Goal: Task Accomplishment & Management: Complete application form

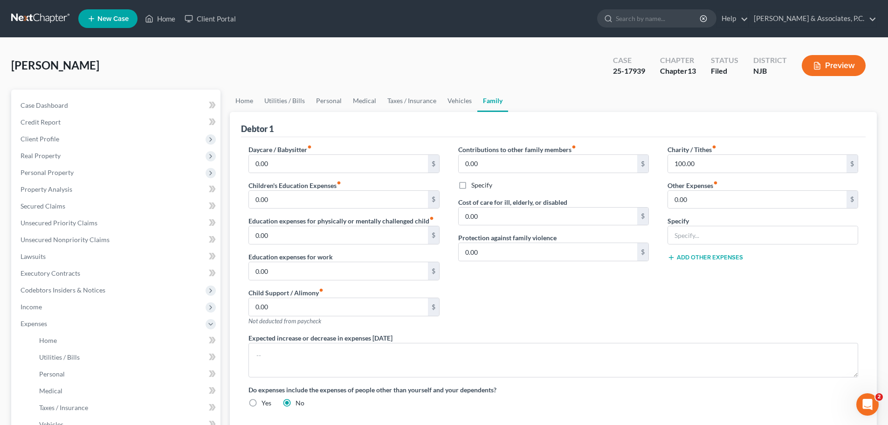
click at [38, 13] on link at bounding box center [41, 18] width 60 height 17
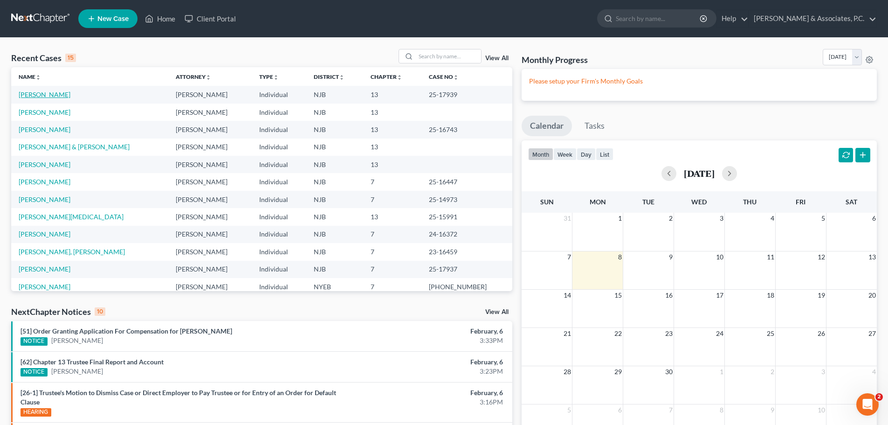
click at [40, 95] on link "[PERSON_NAME]" at bounding box center [45, 94] width 52 height 8
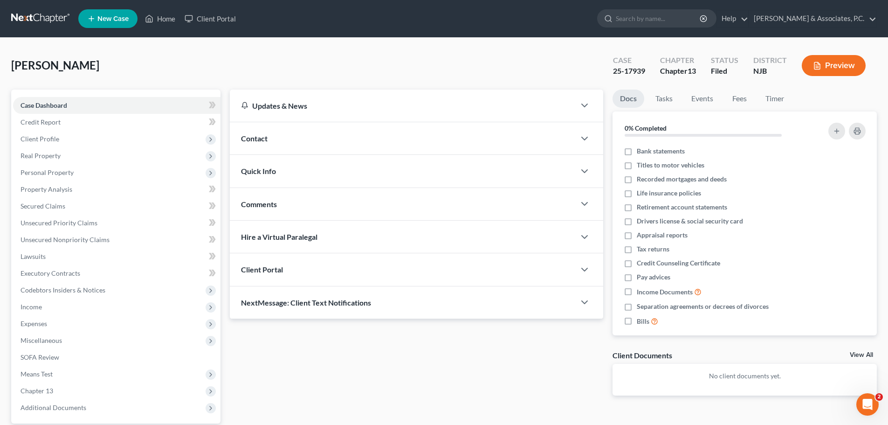
click at [27, 17] on link at bounding box center [41, 18] width 60 height 17
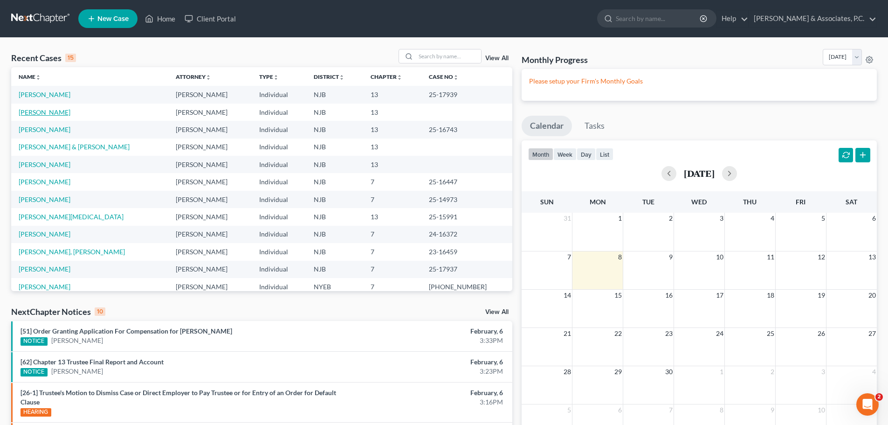
click at [25, 108] on link "[PERSON_NAME]" at bounding box center [45, 112] width 52 height 8
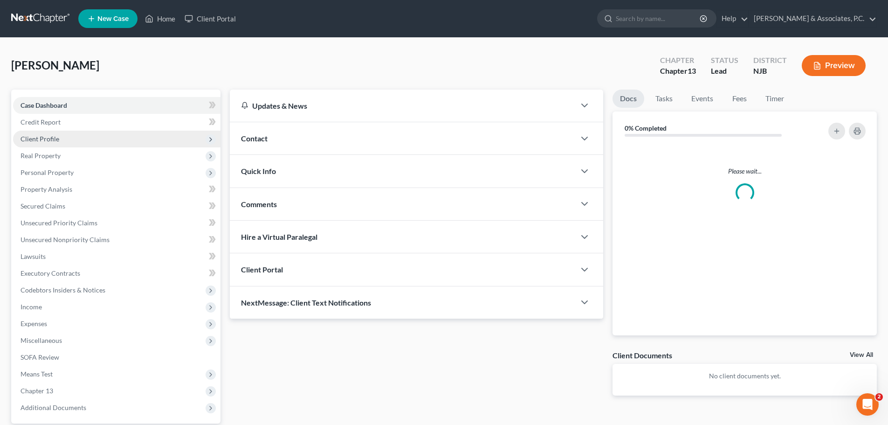
click at [57, 138] on span "Client Profile" at bounding box center [40, 139] width 39 height 8
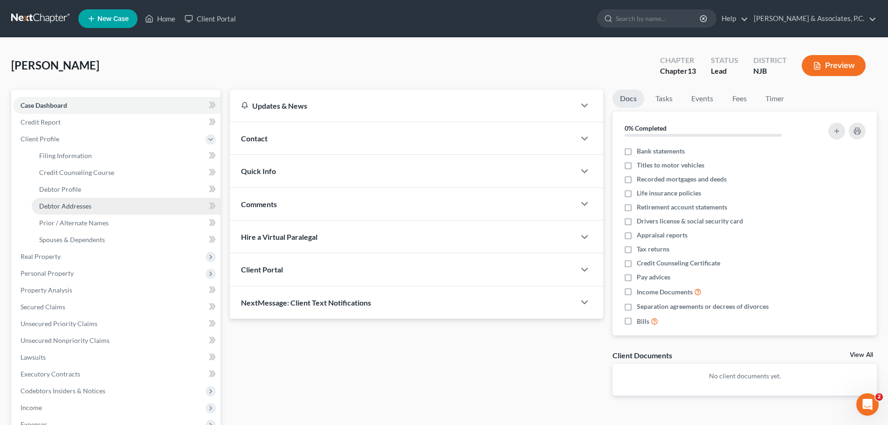
click at [83, 207] on span "Debtor Addresses" at bounding box center [65, 206] width 52 height 8
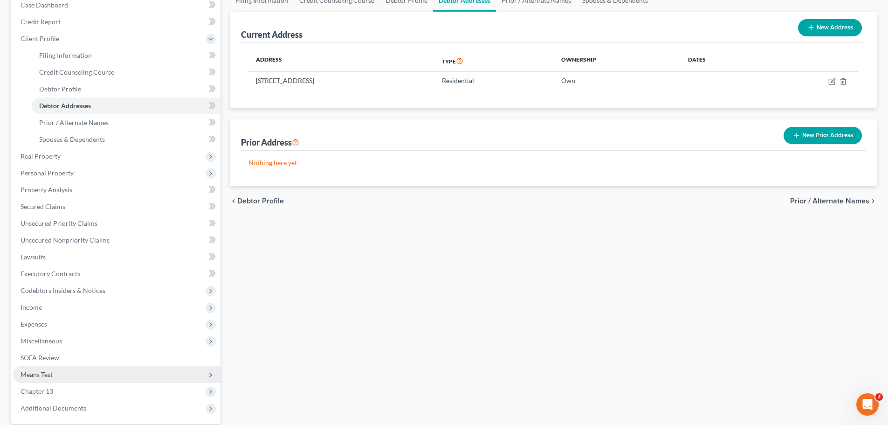
scroll to position [188, 0]
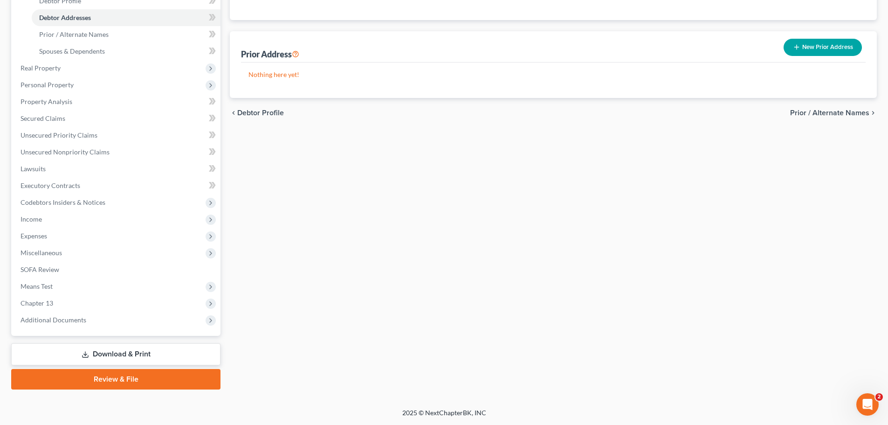
drag, startPoint x: 161, startPoint y: 383, endPoint x: 257, endPoint y: 402, distance: 97.9
click at [160, 383] on link "Review & File" at bounding box center [115, 379] width 209 height 21
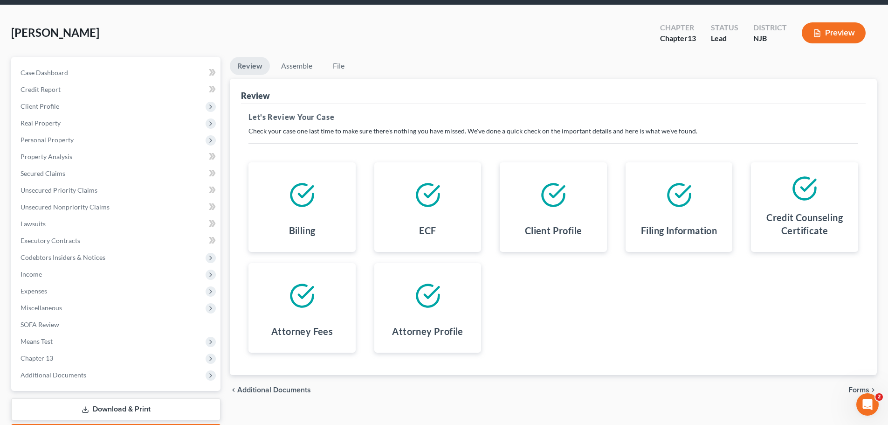
scroll to position [88, 0]
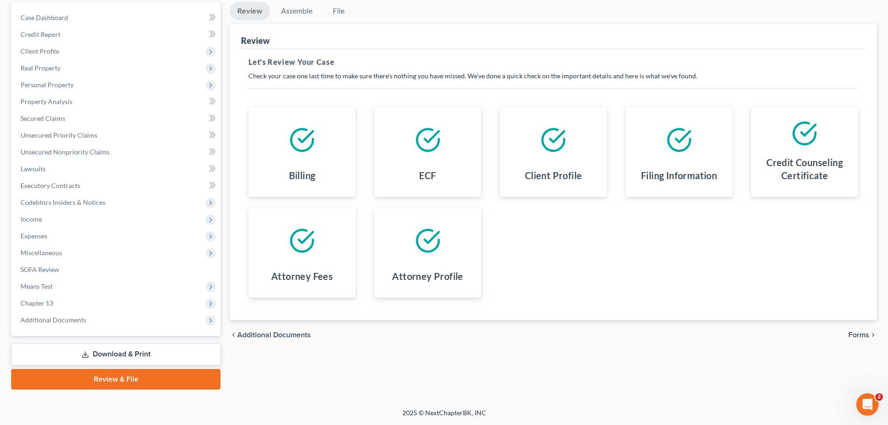
click at [863, 333] on span "Forms" at bounding box center [858, 334] width 21 height 7
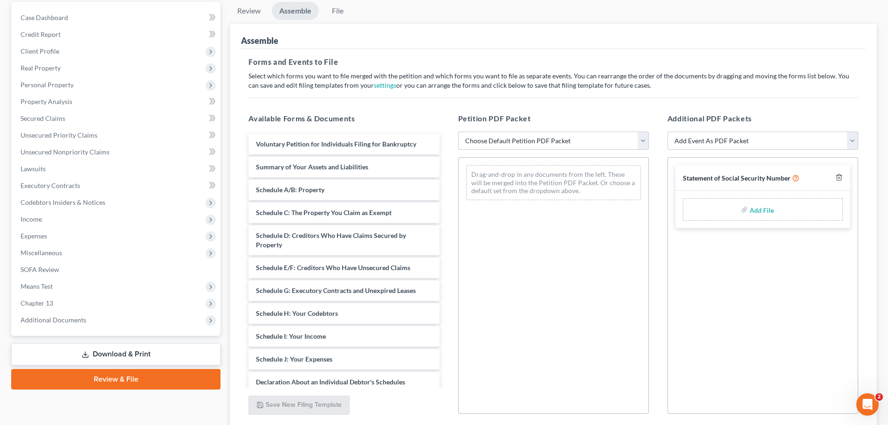
click at [643, 141] on select "Choose Default Petition PDF Packet Complete Bankruptcy Petition (all forms and …" at bounding box center [553, 140] width 191 height 19
select select "0"
click at [458, 131] on select "Choose Default Petition PDF Packet Complete Bankruptcy Petition (all forms and …" at bounding box center [553, 140] width 191 height 19
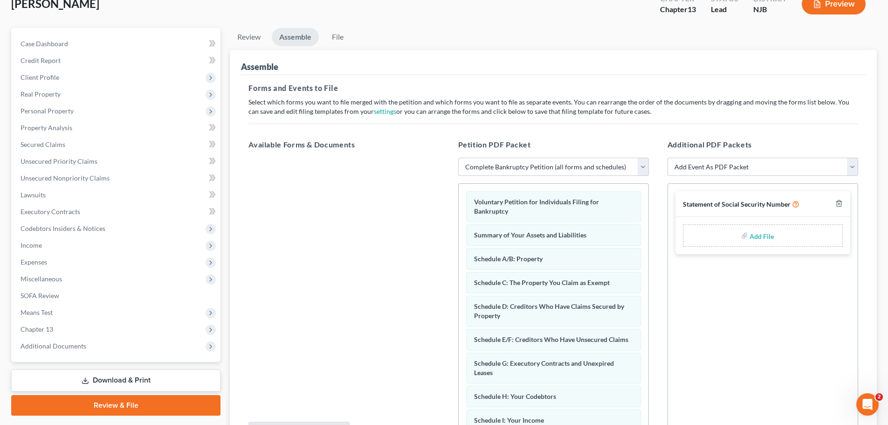
scroll to position [160, 0]
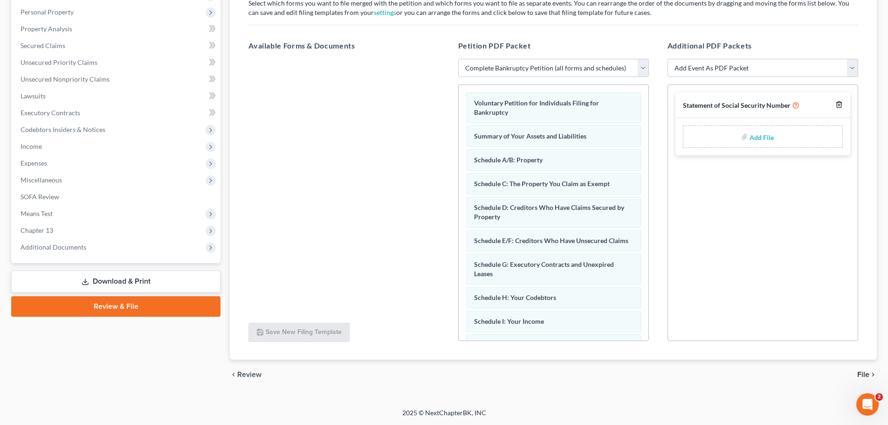
click at [839, 105] on icon "button" at bounding box center [838, 104] width 7 height 7
click at [861, 377] on span "File" at bounding box center [863, 374] width 12 height 7
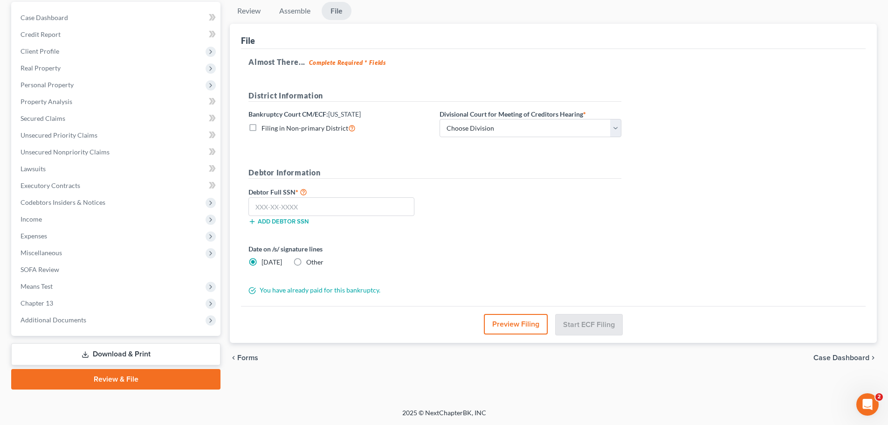
scroll to position [88, 0]
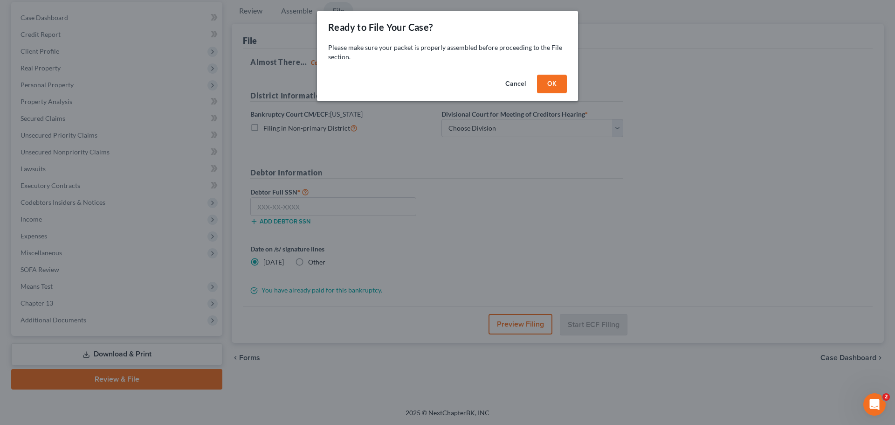
drag, startPoint x: 554, startPoint y: 85, endPoint x: 624, endPoint y: 111, distance: 74.6
click at [553, 85] on button "OK" at bounding box center [552, 84] width 30 height 19
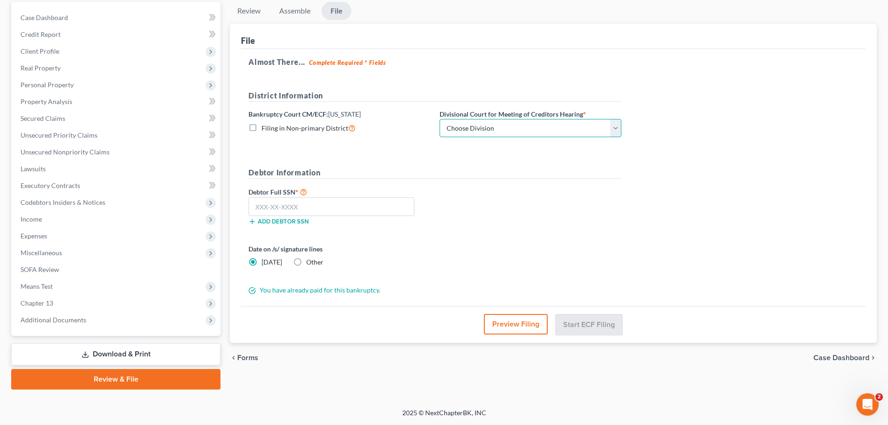
click at [507, 125] on select "Choose Division Camden Camden/Trenton Newark Trenton" at bounding box center [531, 128] width 182 height 19
select select "2"
click at [440, 119] on select "Choose Division Camden Camden/Trenton Newark Trenton" at bounding box center [531, 128] width 182 height 19
click at [437, 169] on h5 "Debtor Information" at bounding box center [434, 173] width 373 height 12
click at [357, 206] on input "text" at bounding box center [331, 206] width 166 height 19
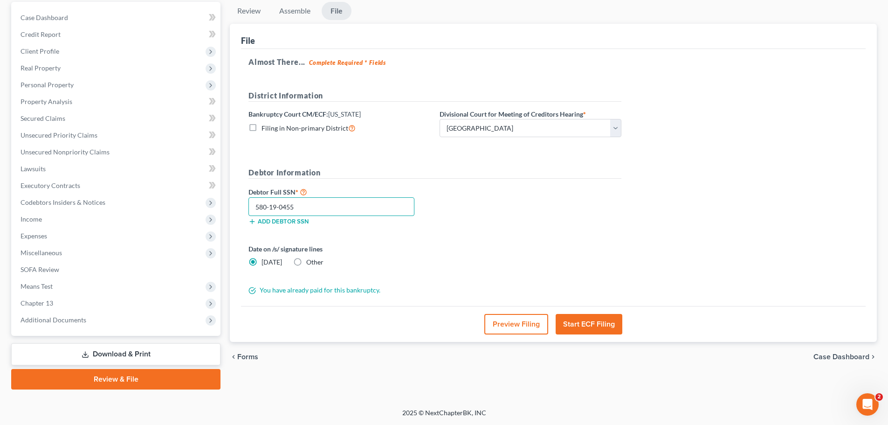
type input "580-19-0455"
drag, startPoint x: 291, startPoint y: 260, endPoint x: 295, endPoint y: 263, distance: 5.3
click at [306, 260] on label "Other" at bounding box center [314, 261] width 17 height 9
click at [310, 260] on input "Other" at bounding box center [313, 260] width 6 height 6
radio input "true"
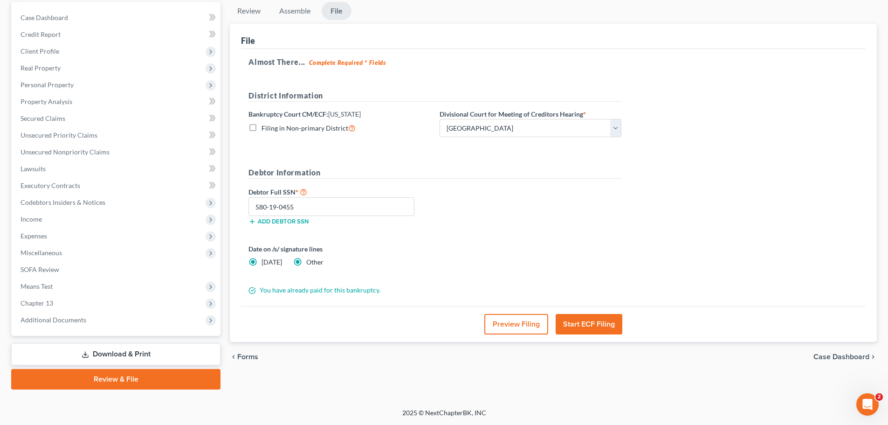
radio input "false"
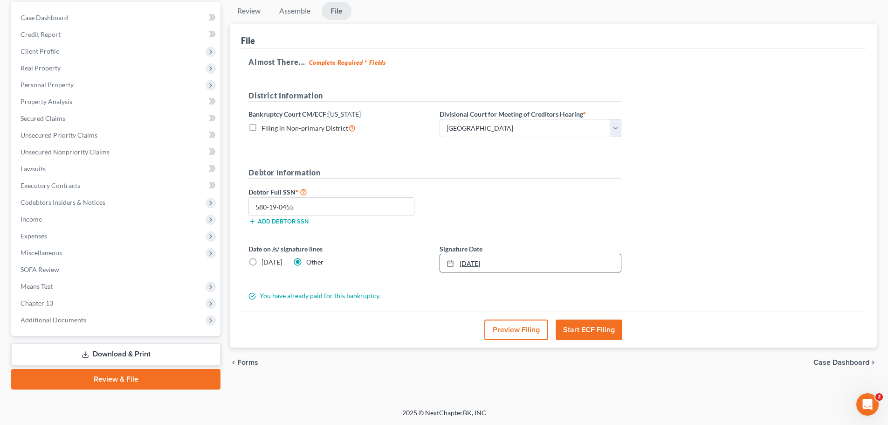
type input "9/8/2025"
click at [452, 264] on icon at bounding box center [450, 263] width 7 height 7
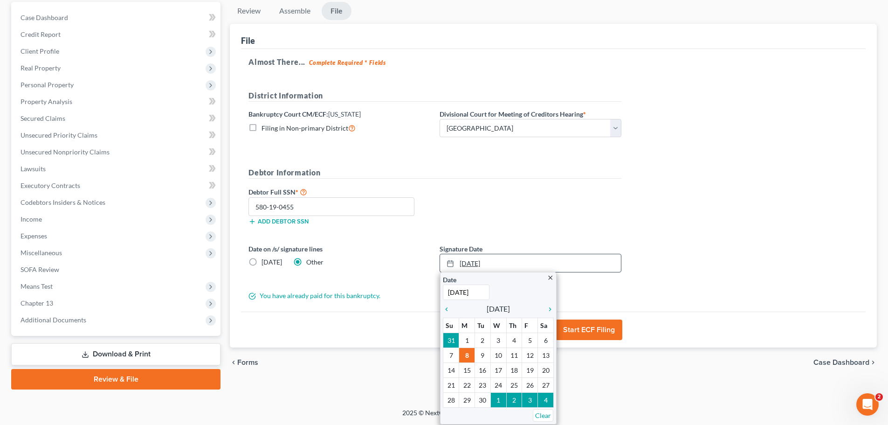
click at [449, 261] on line at bounding box center [449, 260] width 0 height 1
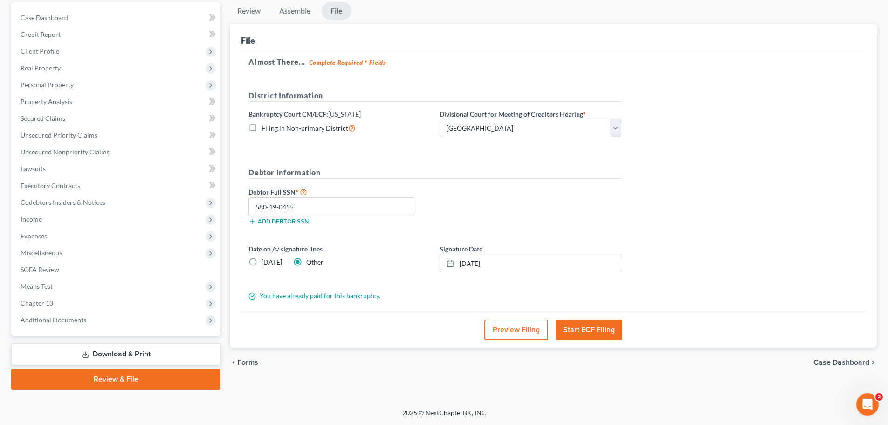
click at [262, 257] on label "Today" at bounding box center [272, 261] width 21 height 9
click at [265, 257] on input "Today" at bounding box center [268, 260] width 6 height 6
radio input "true"
radio input "false"
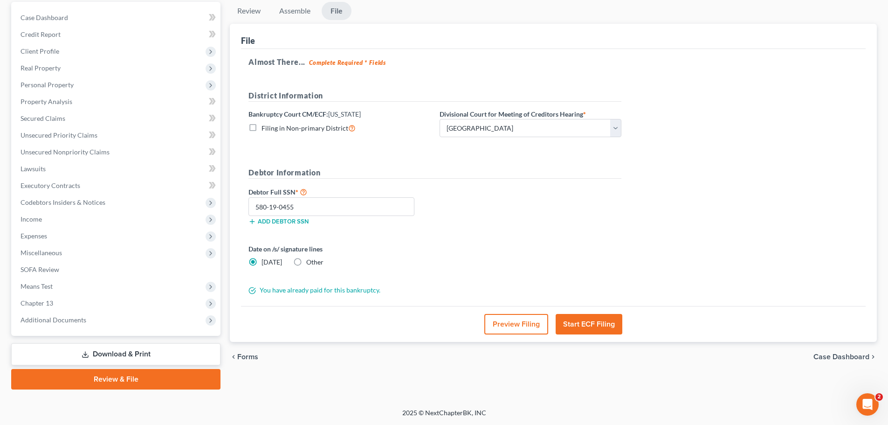
click at [607, 321] on button "Start ECF Filing" at bounding box center [589, 324] width 67 height 21
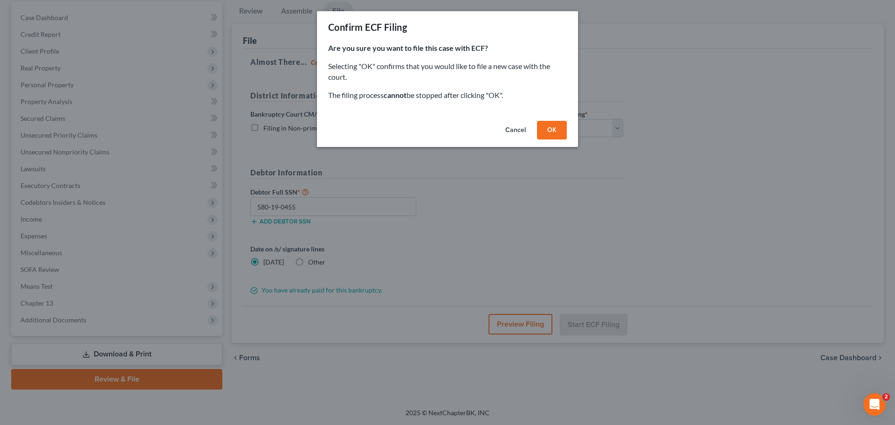
click at [548, 128] on button "OK" at bounding box center [552, 130] width 30 height 19
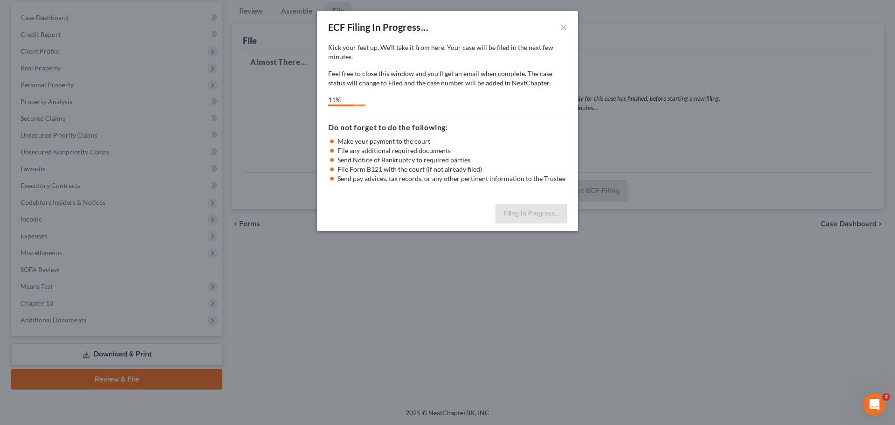
select select "2"
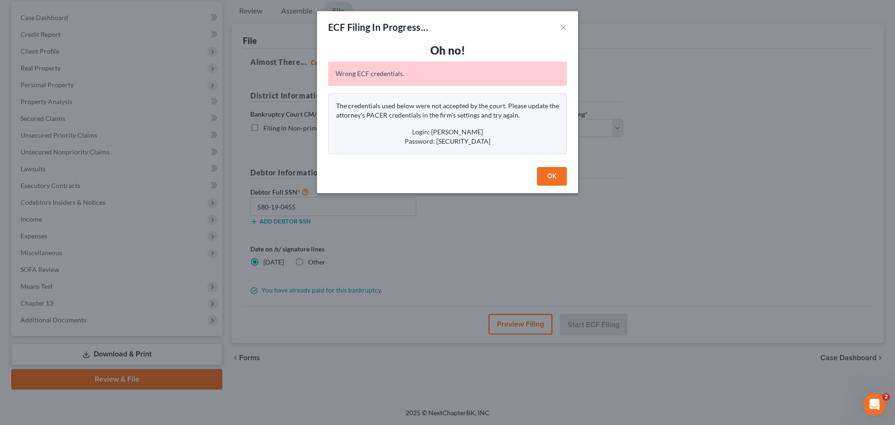
click at [559, 180] on button "OK" at bounding box center [552, 176] width 30 height 19
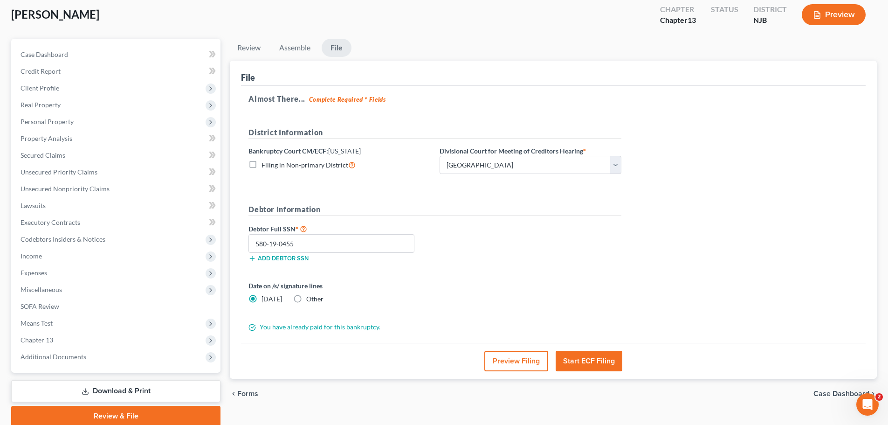
scroll to position [0, 0]
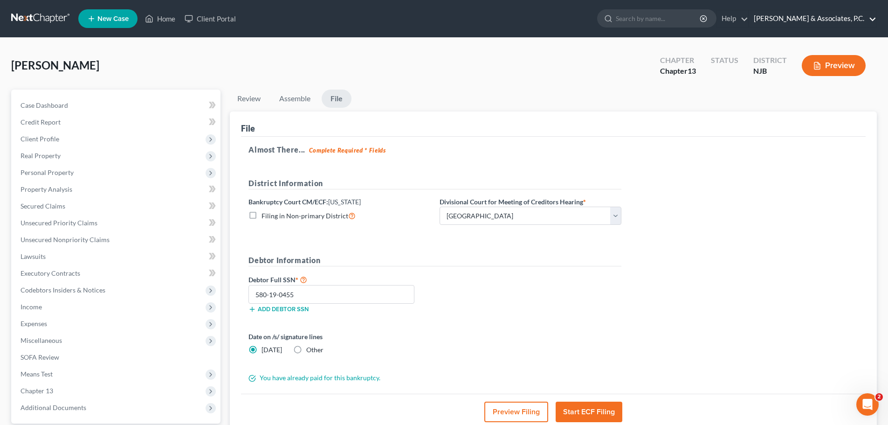
click at [861, 18] on link "[PERSON_NAME] & Associates, P.C." at bounding box center [812, 18] width 127 height 17
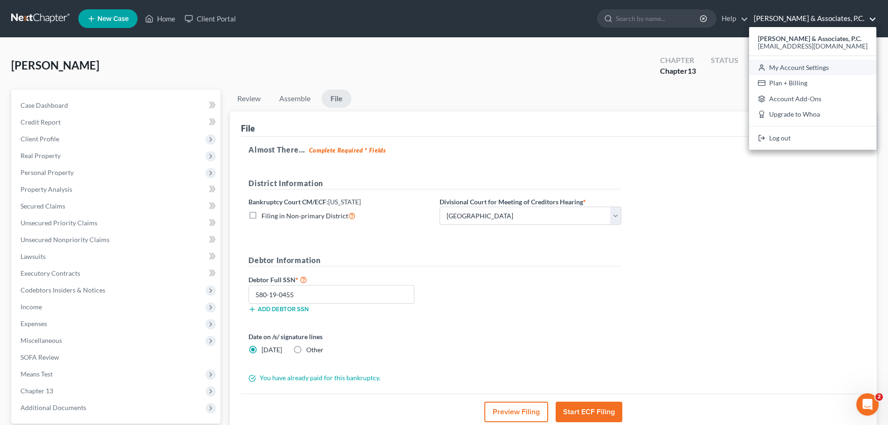
click at [845, 67] on link "My Account Settings" at bounding box center [812, 68] width 127 height 16
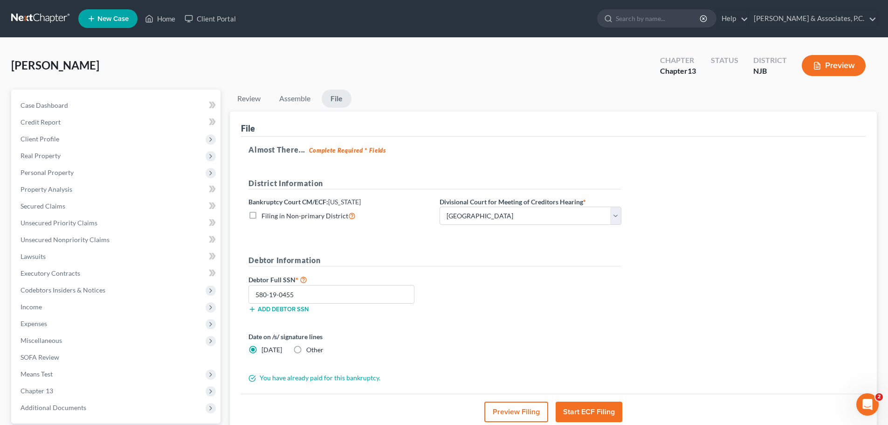
select select "51"
select select "24"
select select "33"
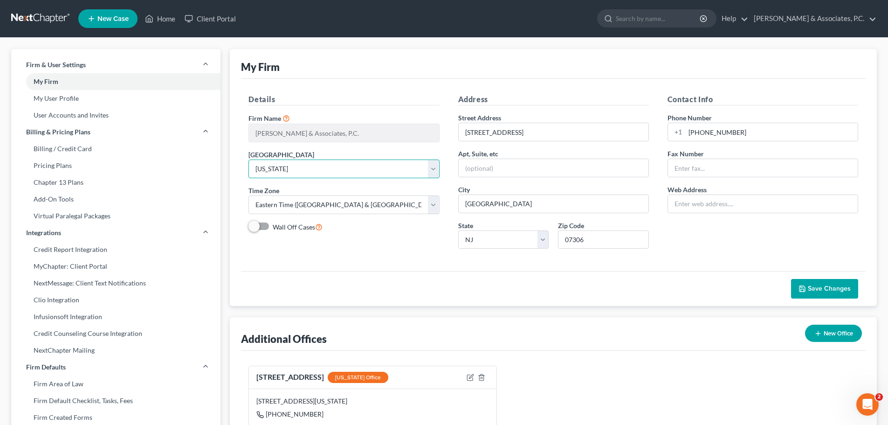
click at [432, 169] on select "Select Alabama - Middle Alabama - Northern Alabama - Southern Alaska Arizona Ar…" at bounding box center [343, 168] width 191 height 19
click at [434, 173] on select "Select Alabama - Middle Alabama - Northern Alabama - Southern Alaska Arizona Ar…" at bounding box center [343, 168] width 191 height 19
click at [832, 17] on link "[PERSON_NAME] & Associates, P.C." at bounding box center [812, 18] width 127 height 17
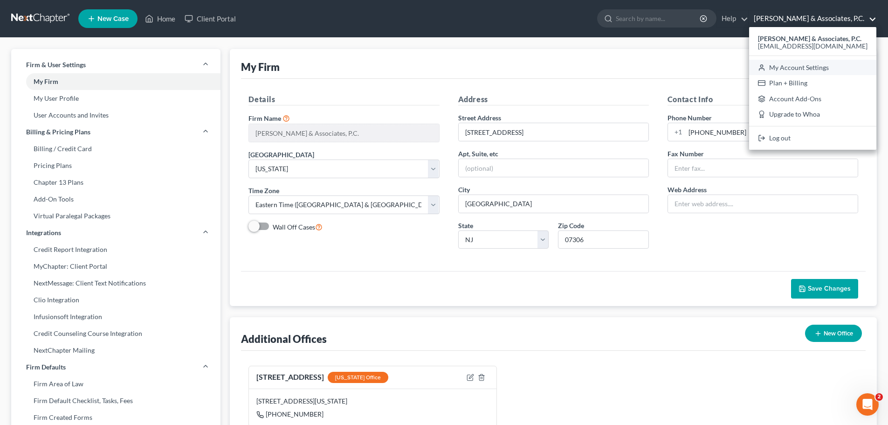
click at [845, 69] on link "My Account Settings" at bounding box center [812, 68] width 127 height 16
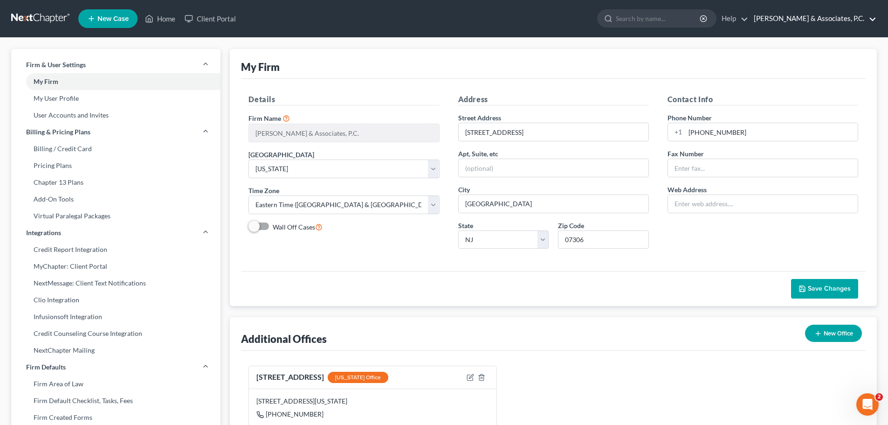
click at [864, 19] on link "[PERSON_NAME] & Associates, P.C." at bounding box center [812, 18] width 127 height 17
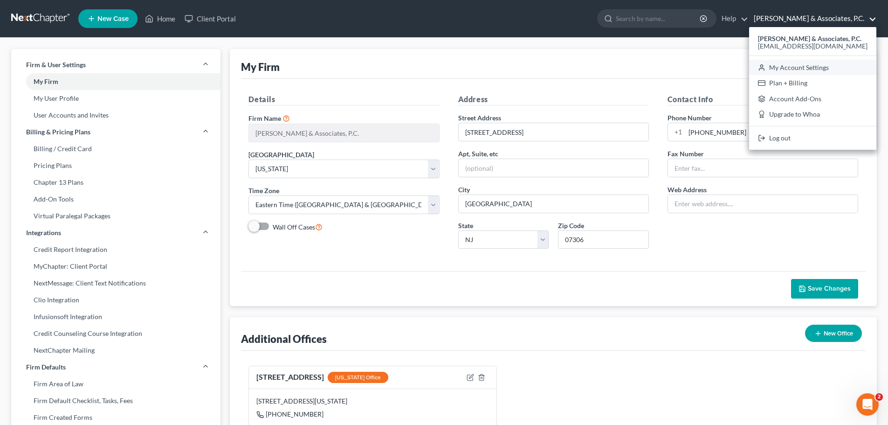
click at [850, 69] on link "My Account Settings" at bounding box center [812, 68] width 127 height 16
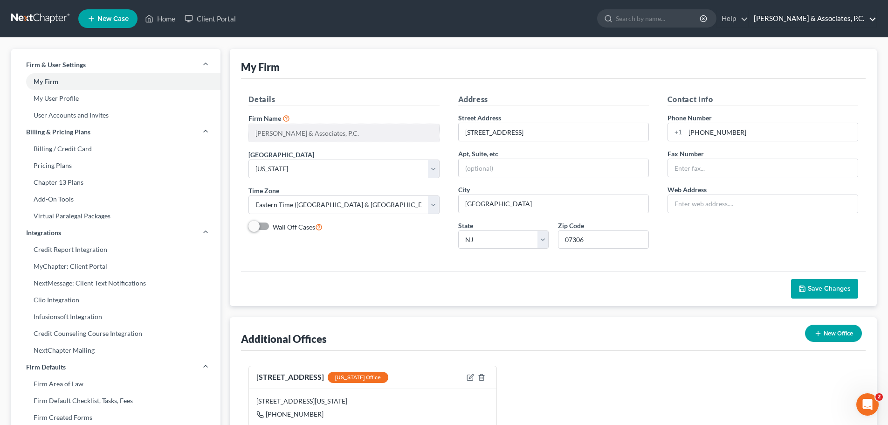
click at [861, 22] on link "[PERSON_NAME] & Associates, P.C." at bounding box center [812, 18] width 127 height 17
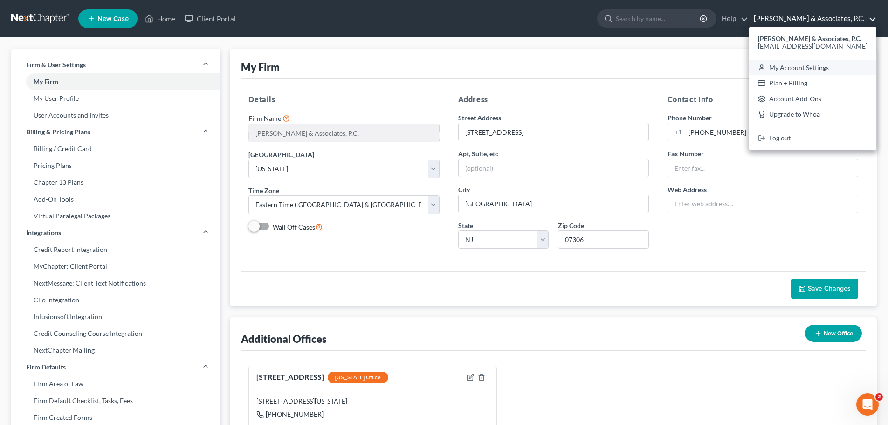
click at [846, 67] on link "My Account Settings" at bounding box center [812, 68] width 127 height 16
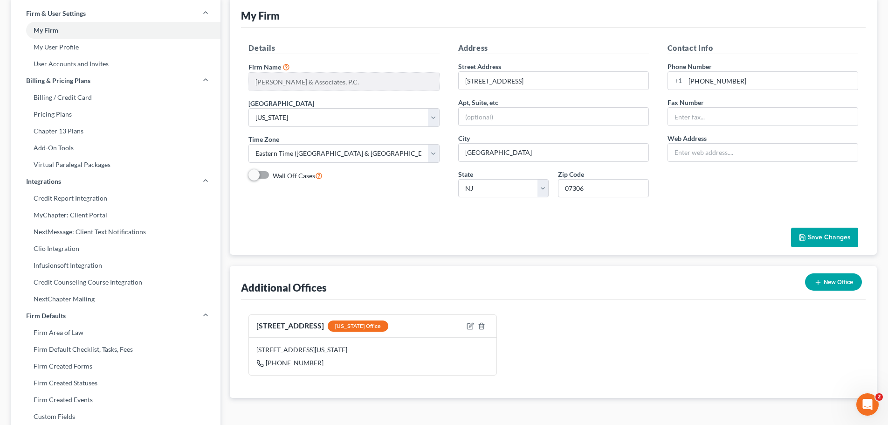
scroll to position [186, 0]
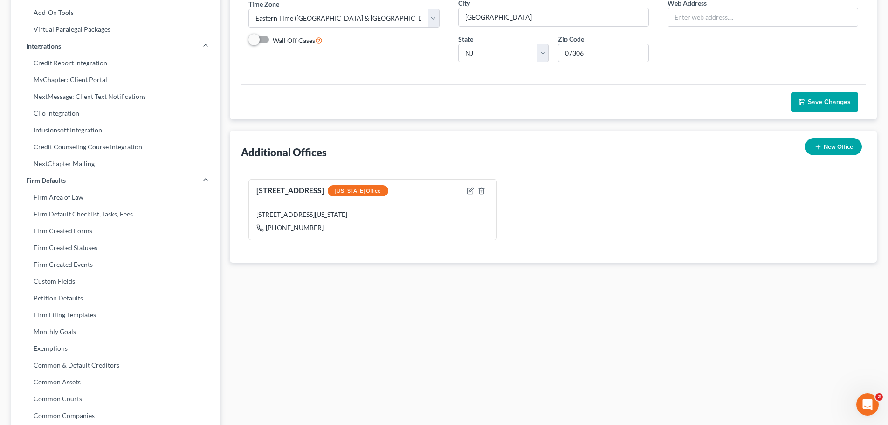
click at [832, 102] on span "Save Changes" at bounding box center [829, 102] width 43 height 8
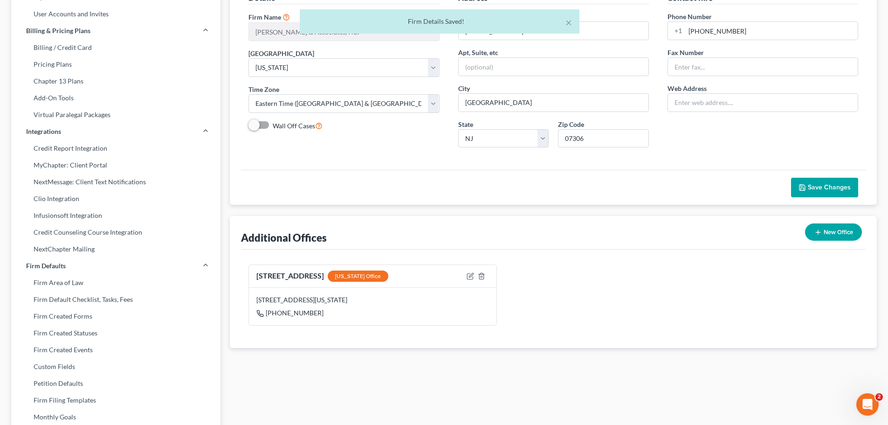
scroll to position [0, 0]
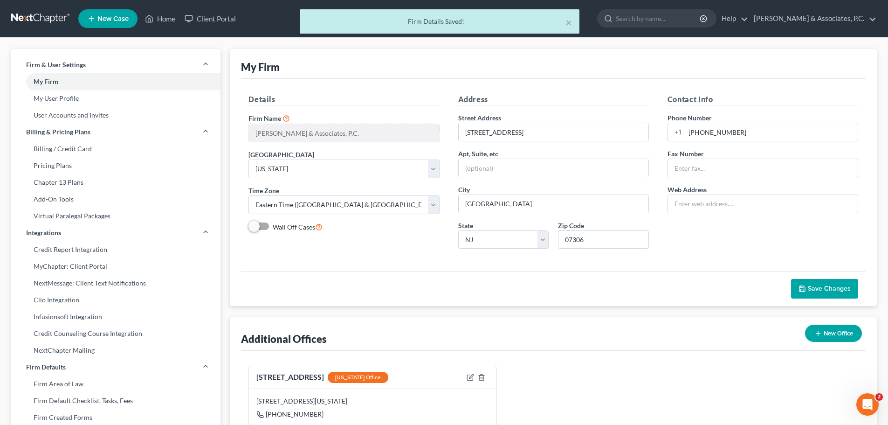
click at [868, 12] on div "× Firm Details Saved!" at bounding box center [439, 23] width 888 height 29
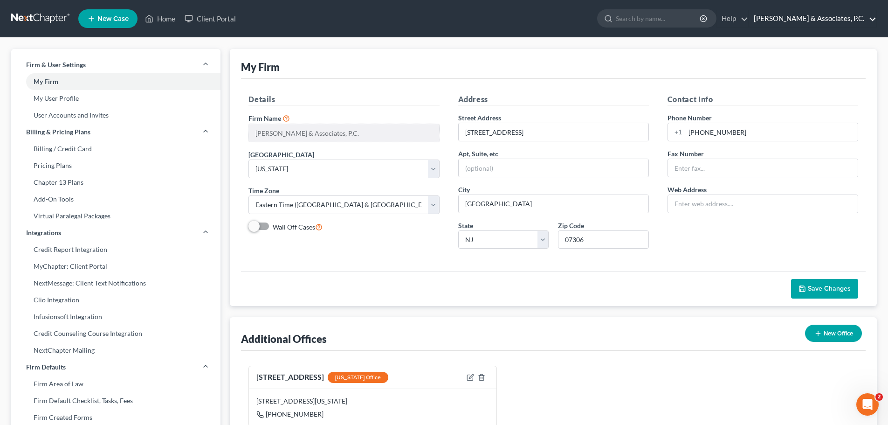
click at [818, 16] on link "[PERSON_NAME] & Associates, P.C." at bounding box center [812, 18] width 127 height 17
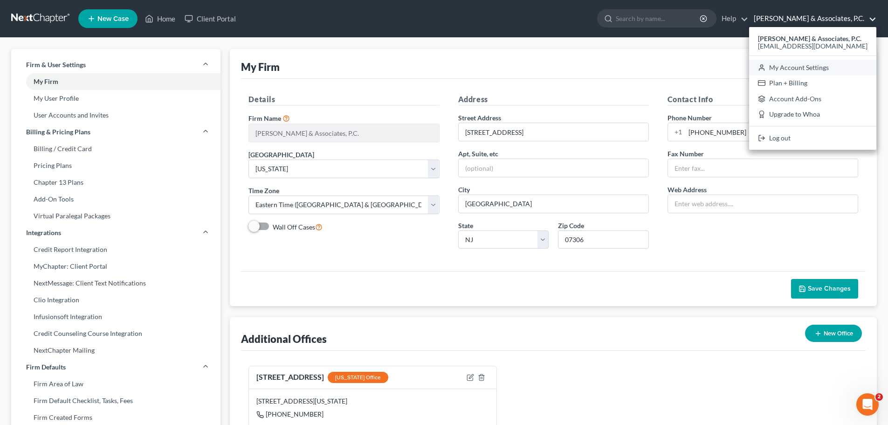
click at [830, 67] on link "My Account Settings" at bounding box center [812, 68] width 127 height 16
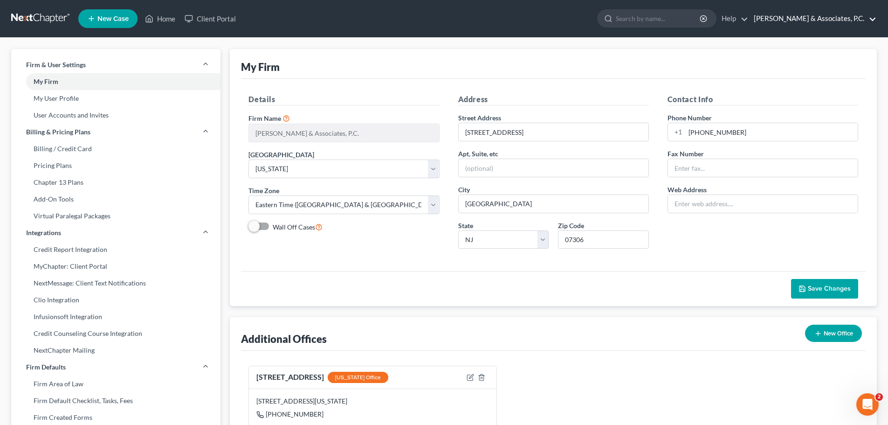
click at [873, 19] on link "[PERSON_NAME] & Associates, P.C." at bounding box center [812, 18] width 127 height 17
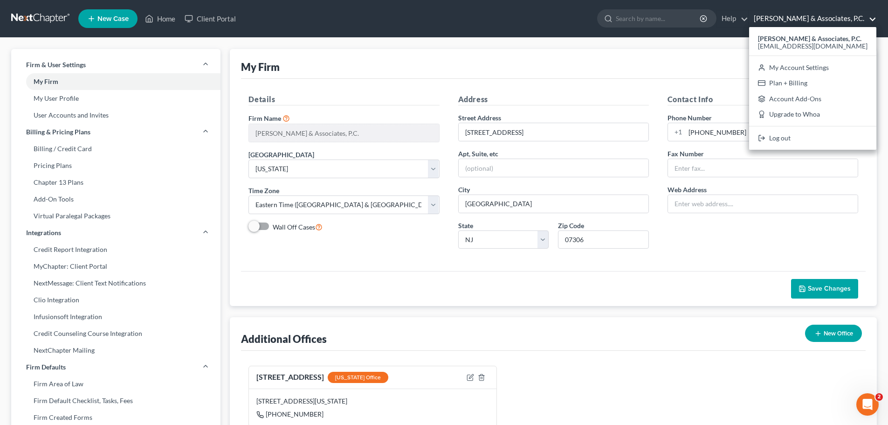
click at [439, 22] on ul "New Case Home Client Portal - No Result - See all results Or Press Enter... Hel…" at bounding box center [477, 19] width 799 height 24
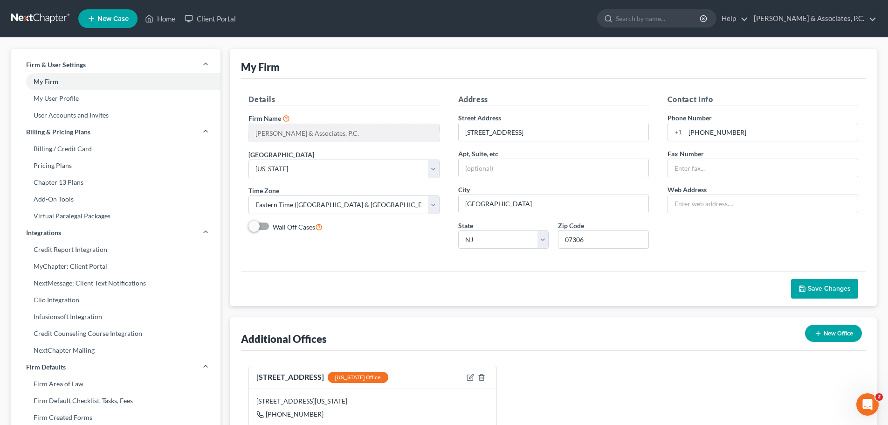
click at [43, 12] on link at bounding box center [41, 18] width 60 height 17
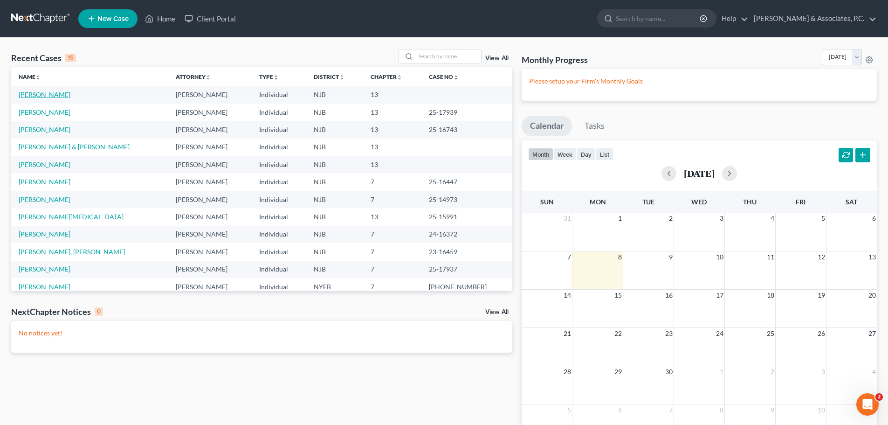
click at [49, 93] on link "[PERSON_NAME]" at bounding box center [45, 94] width 52 height 8
click at [49, 128] on link "[PERSON_NAME]" at bounding box center [45, 129] width 52 height 8
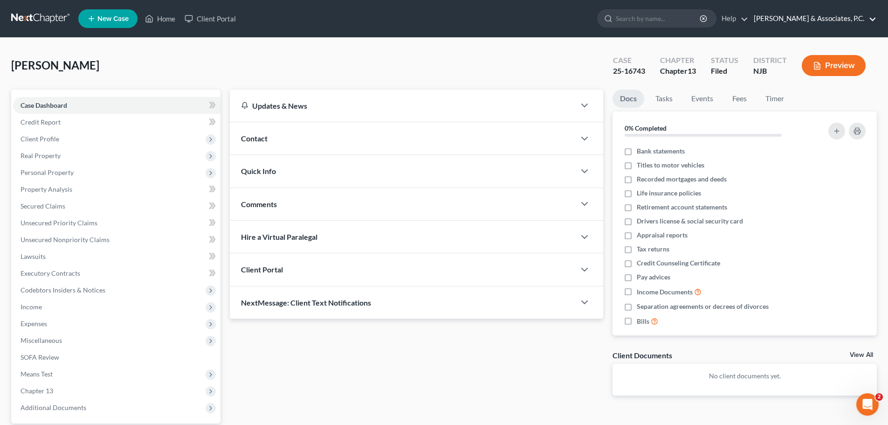
click at [817, 18] on link "[PERSON_NAME] & Associates, P.C." at bounding box center [812, 18] width 127 height 17
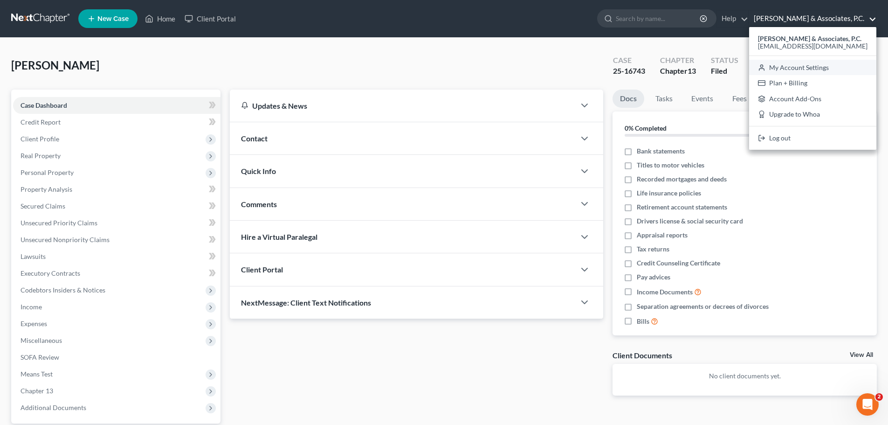
click at [843, 69] on link "My Account Settings" at bounding box center [812, 68] width 127 height 16
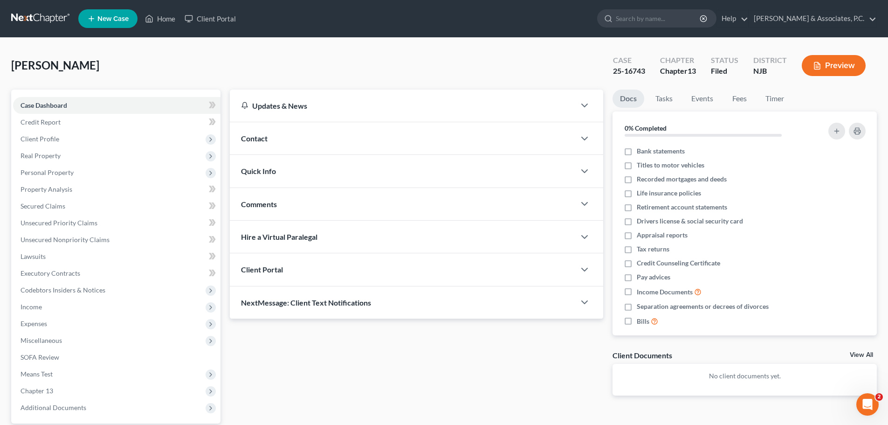
select select "24"
select select "33"
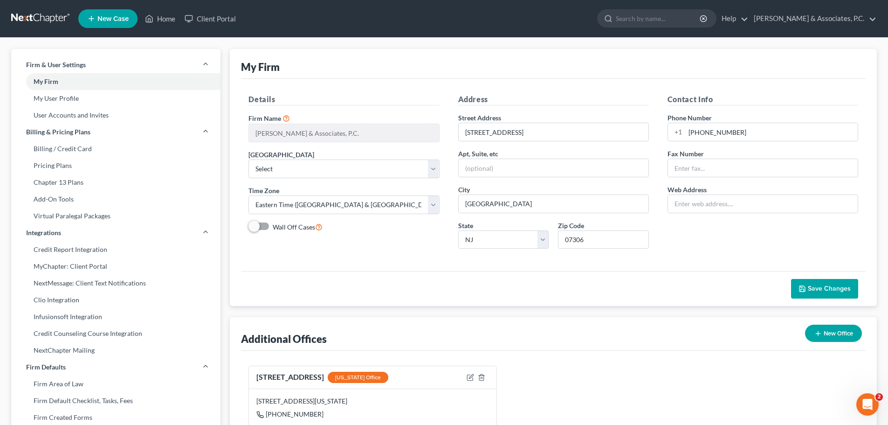
drag, startPoint x: 468, startPoint y: 2, endPoint x: 467, endPoint y: 7, distance: 5.7
click at [468, 2] on nav "Home New Case Client Portal Fitzgerald & Associates, P.C. fitz2law@gmail.com My…" at bounding box center [444, 18] width 888 height 37
click at [29, 14] on link at bounding box center [41, 18] width 60 height 17
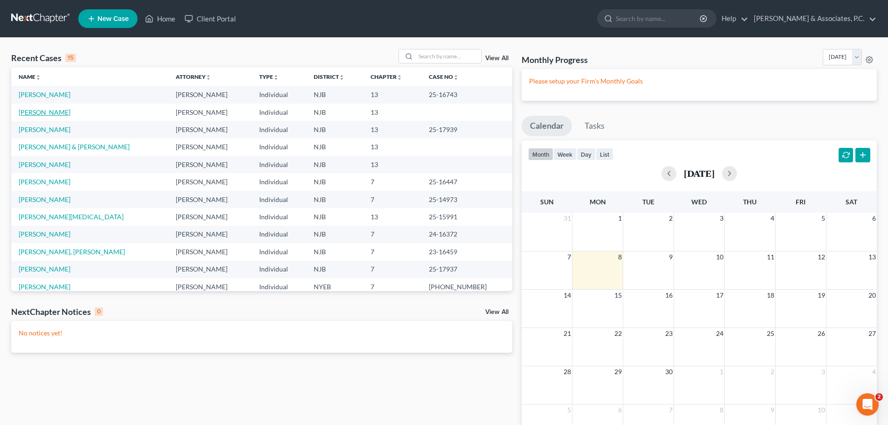
click at [53, 112] on link "[PERSON_NAME]" at bounding box center [45, 112] width 52 height 8
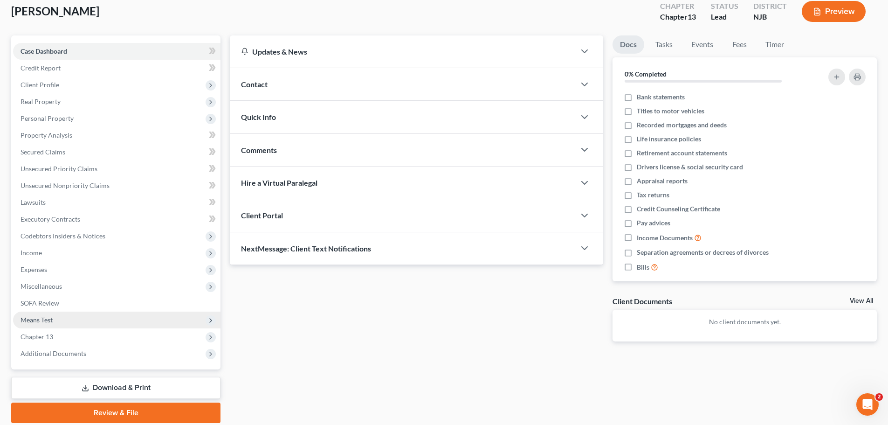
scroll to position [88, 0]
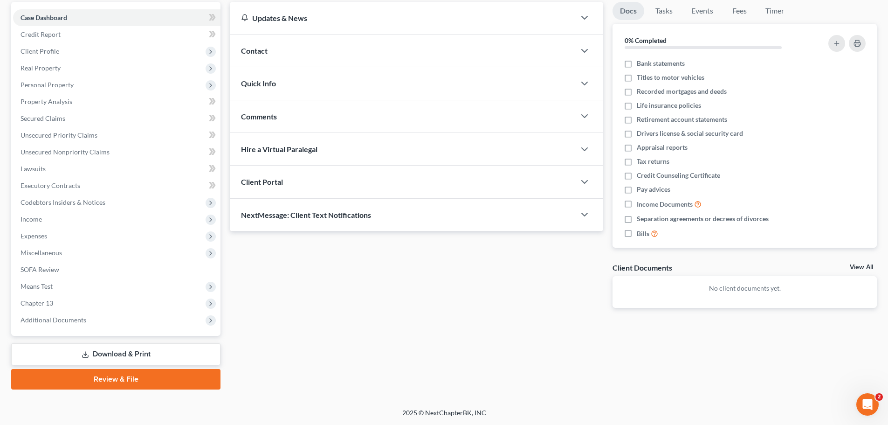
drag, startPoint x: 126, startPoint y: 382, endPoint x: 474, endPoint y: 370, distance: 347.9
click at [126, 380] on link "Review & File" at bounding box center [115, 379] width 209 height 21
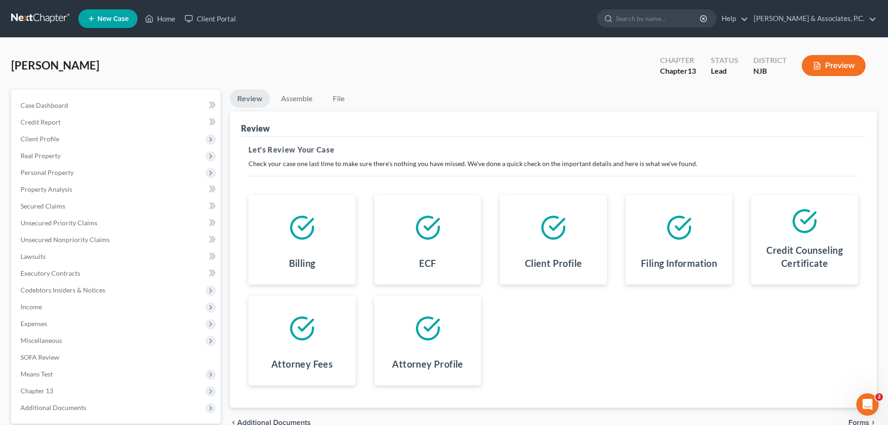
scroll to position [88, 0]
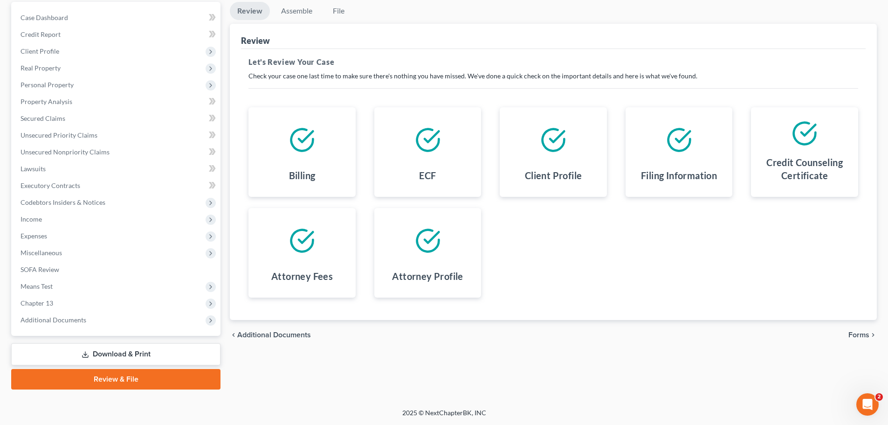
drag, startPoint x: 866, startPoint y: 334, endPoint x: 852, endPoint y: 333, distance: 14.1
click at [865, 334] on span "Forms" at bounding box center [858, 334] width 21 height 7
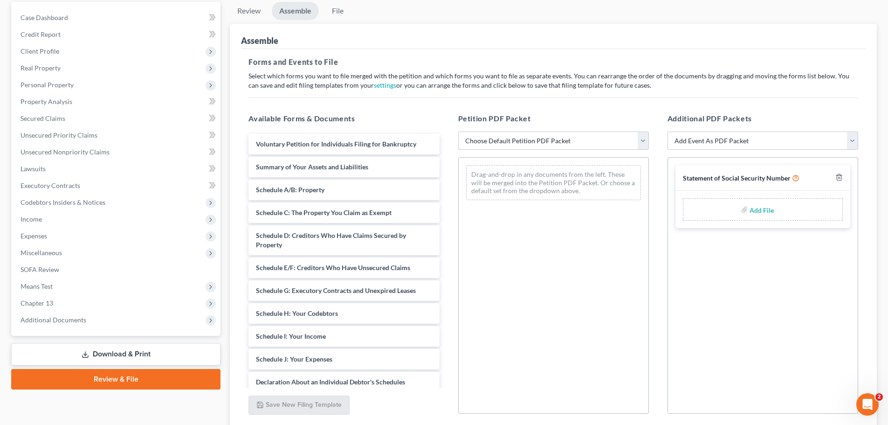
click at [640, 141] on select "Choose Default Petition PDF Packet Complete Bankruptcy Petition (all forms and …" at bounding box center [553, 140] width 191 height 19
select select "0"
click at [458, 131] on select "Choose Default Petition PDF Packet Complete Bankruptcy Petition (all forms and …" at bounding box center [553, 140] width 191 height 19
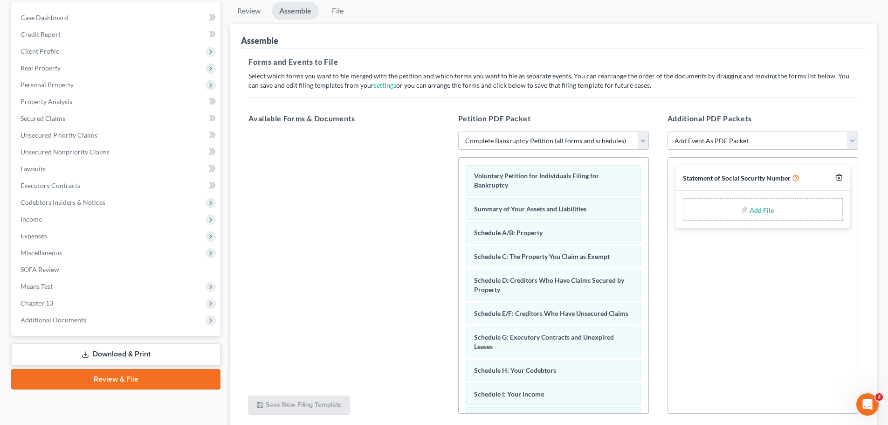
click at [842, 178] on div "Statement of Social Security Number" at bounding box center [762, 178] width 175 height 26
click at [841, 179] on icon "button" at bounding box center [839, 177] width 4 height 6
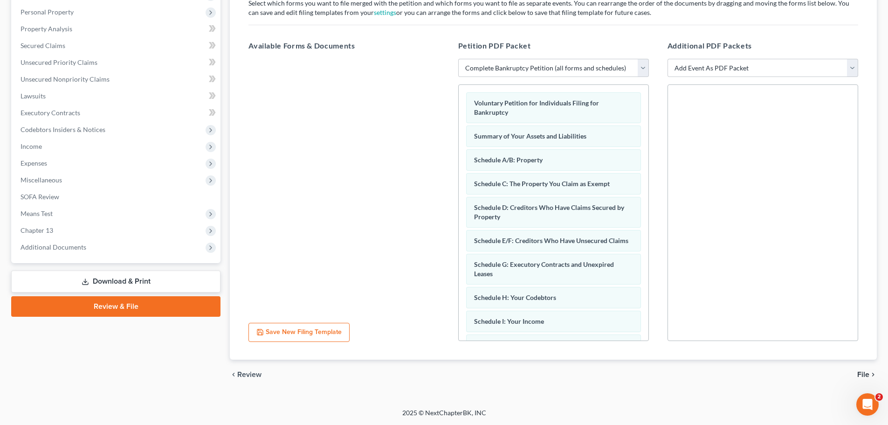
click at [867, 371] on span "File" at bounding box center [863, 374] width 12 height 7
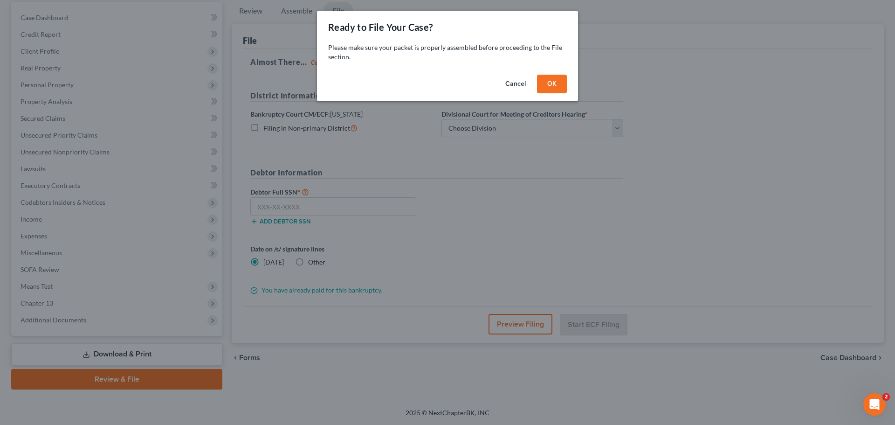
click at [558, 85] on button "OK" at bounding box center [552, 84] width 30 height 19
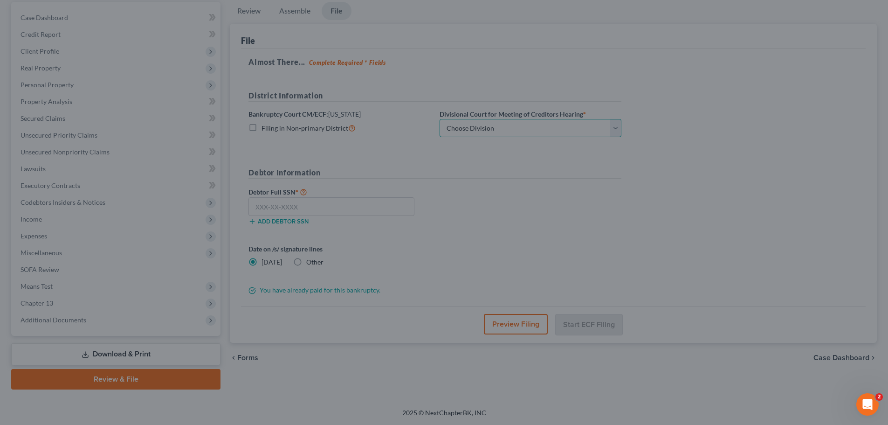
click at [513, 127] on select "Choose Division Camden Camden/Trenton Newark Trenton" at bounding box center [531, 128] width 182 height 19
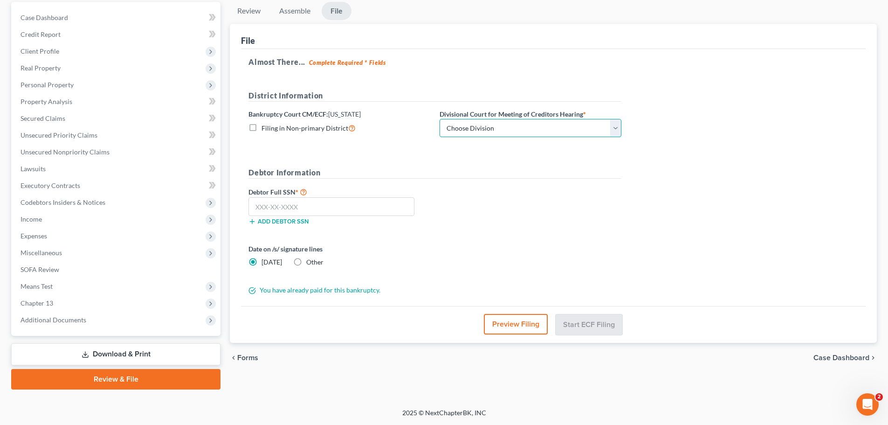
select select "2"
click at [440, 119] on select "Choose Division Camden Camden/Trenton Newark Trenton" at bounding box center [531, 128] width 182 height 19
click at [510, 218] on div "Debtor Full SSN * Add debtor SSN" at bounding box center [435, 209] width 382 height 47
click at [297, 206] on input "text" at bounding box center [331, 206] width 166 height 19
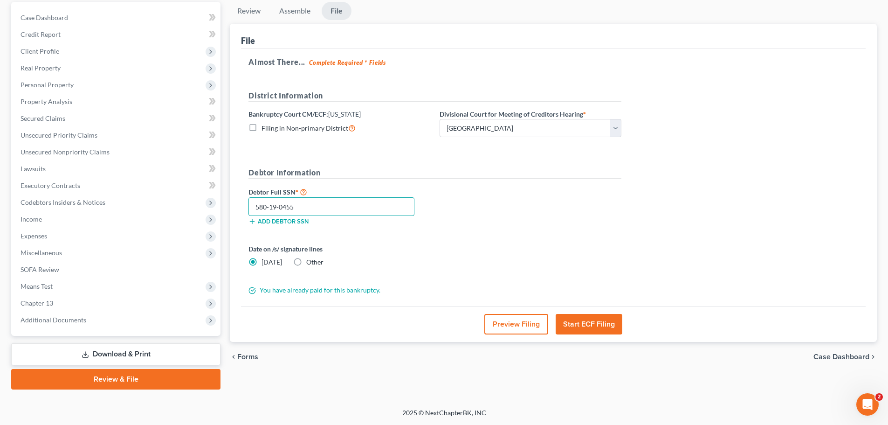
type input "580-19-0455"
click at [597, 324] on button "Start ECF Filing" at bounding box center [589, 324] width 67 height 21
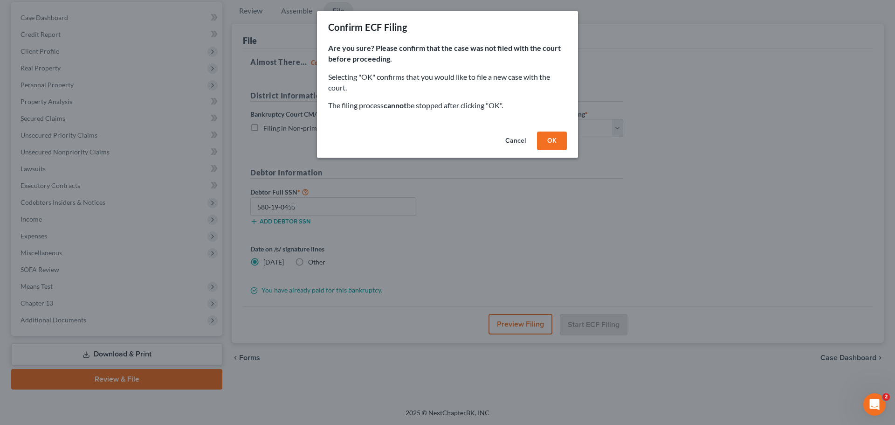
drag, startPoint x: 567, startPoint y: 139, endPoint x: 563, endPoint y: 145, distance: 6.6
click at [565, 142] on div "Cancel OK" at bounding box center [447, 143] width 261 height 30
click at [560, 145] on button "OK" at bounding box center [552, 140] width 30 height 19
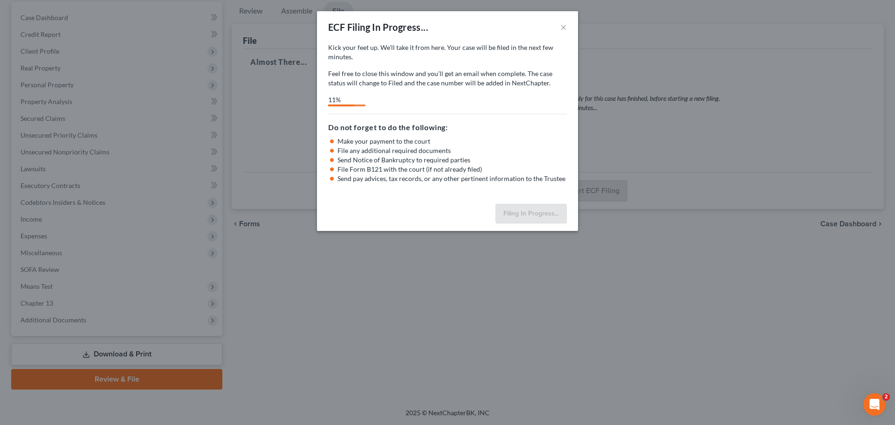
select select "2"
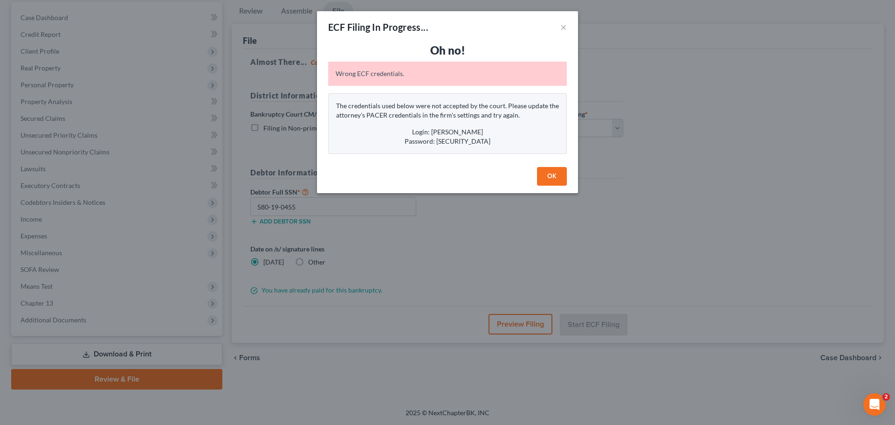
click at [495, 49] on h3 "Oh no!" at bounding box center [447, 50] width 239 height 15
